Goal: Obtain resource: Obtain resource

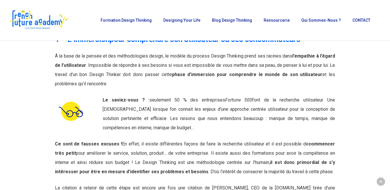
scroll to position [746, 0]
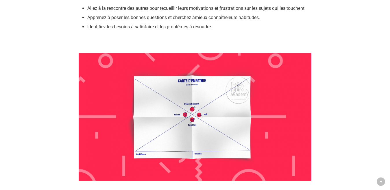
scroll to position [362, 0]
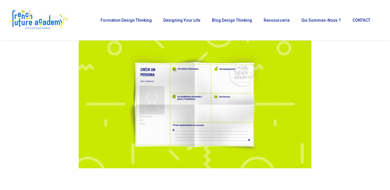
scroll to position [378, 0]
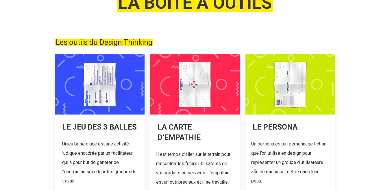
scroll to position [80, 0]
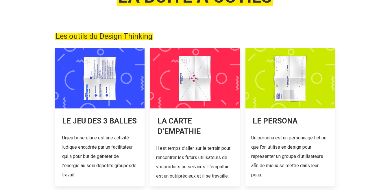
click at [110, 80] on link at bounding box center [100, 117] width 90 height 138
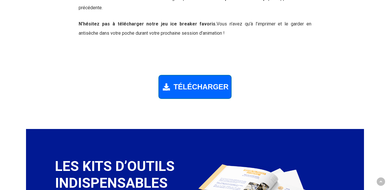
scroll to position [920, 0]
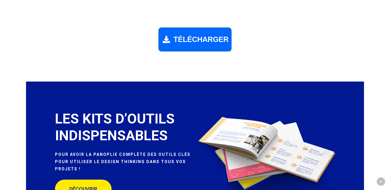
click at [189, 39] on span "TÉLÉCHARGER" at bounding box center [200, 39] width 55 height 8
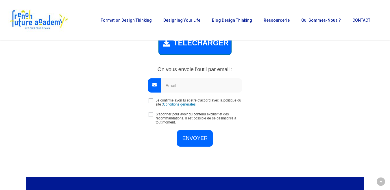
scroll to position [915, 0]
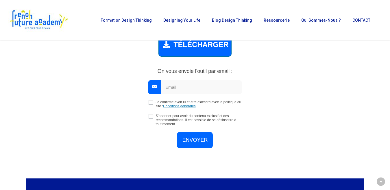
click at [169, 88] on input "email" at bounding box center [201, 87] width 81 height 14
type input "bounaidzdz@gmail.com"
click at [150, 102] on input "checkbox" at bounding box center [151, 102] width 5 height 5
checkbox input "true"
click at [190, 138] on input "ENVOYER" at bounding box center [195, 139] width 36 height 16
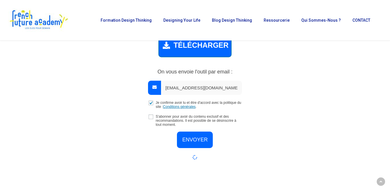
scroll to position [914, 0]
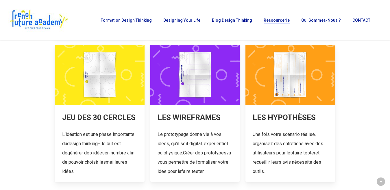
scroll to position [233, 0]
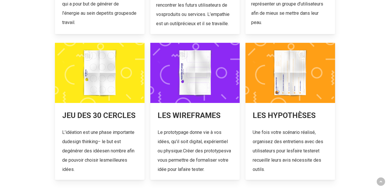
click at [92, 116] on link at bounding box center [100, 111] width 90 height 137
click at [191, 96] on link at bounding box center [195, 111] width 90 height 137
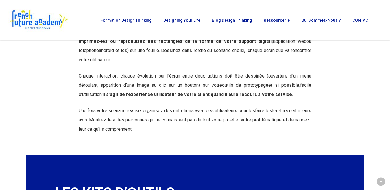
scroll to position [851, 0]
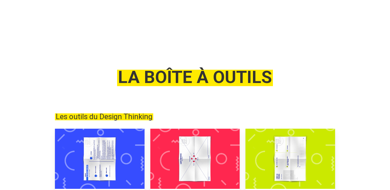
scroll to position [233, 0]
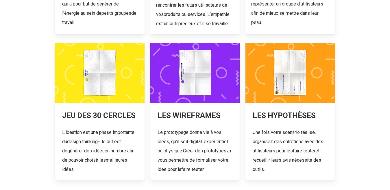
click at [287, 115] on link at bounding box center [290, 111] width 90 height 137
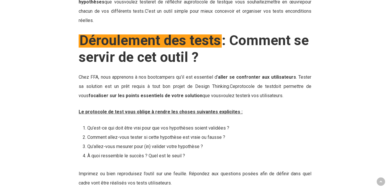
scroll to position [854, 0]
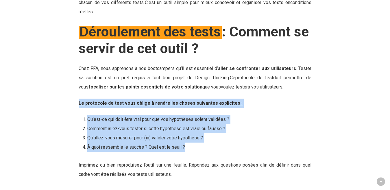
drag, startPoint x: 77, startPoint y: 101, endPoint x: 194, endPoint y: 144, distance: 125.1
click at [194, 144] on div "La fiche hypothèse test , à quoi ça sert ? Cet outil sert à accompagner votre é…" at bounding box center [195, 59] width 238 height 240
copy div "Le protocole de test vous oblige à rendre les choses suivantes explicites : Qu’…"
